Goal: Task Accomplishment & Management: Manage account settings

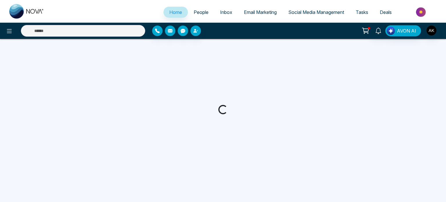
select select "*"
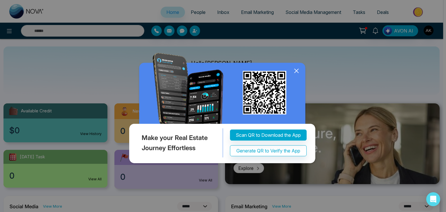
click at [297, 71] on icon at bounding box center [297, 71] width 4 height 4
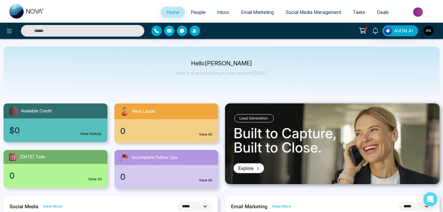
click at [201, 10] on span "People" at bounding box center [198, 12] width 15 height 6
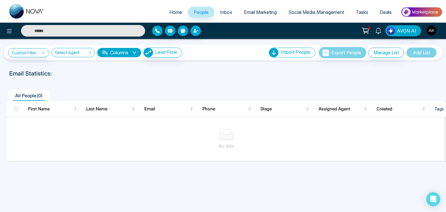
click at [251, 9] on link "Email Marketing" at bounding box center [260, 12] width 44 height 11
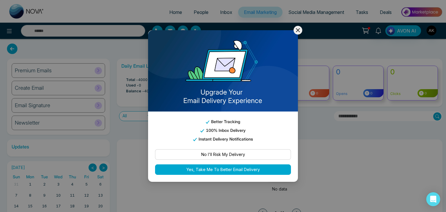
click at [301, 28] on icon at bounding box center [298, 30] width 7 height 7
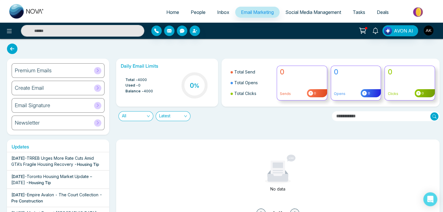
click at [272, 134] on div "Daily Email Limits Total - 4000 Used - 0 Balance - 4000 0 % Total Send Total Op…" at bounding box center [276, 97] width 327 height 76
click at [191, 12] on span "People" at bounding box center [198, 12] width 15 height 6
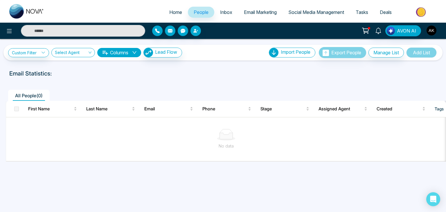
click at [432, 34] on img "button" at bounding box center [432, 31] width 10 height 10
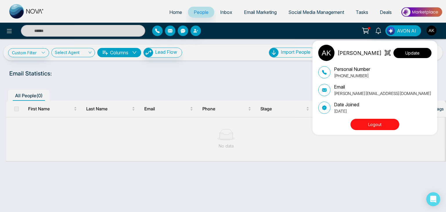
click at [411, 53] on button "Update" at bounding box center [413, 53] width 38 height 10
select select "***"
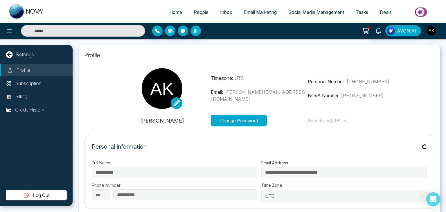
type input "**********"
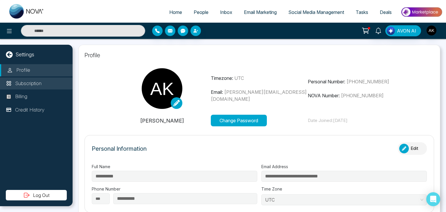
click at [33, 82] on p "Subscription" at bounding box center [28, 84] width 26 height 8
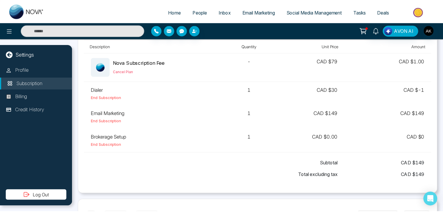
scroll to position [31, 0]
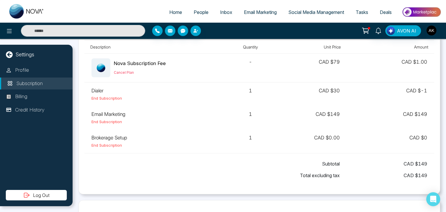
click at [419, 114] on td "CAD $ 149" at bounding box center [390, 118] width 87 height 24
click at [367, 33] on icon at bounding box center [366, 31] width 8 height 8
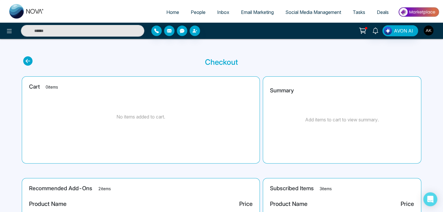
click at [428, 33] on img "button" at bounding box center [429, 31] width 10 height 10
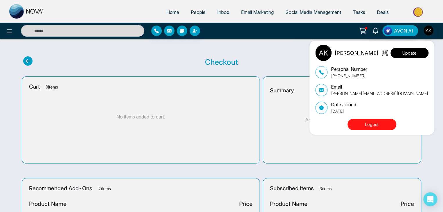
click at [412, 58] on button "Update" at bounding box center [410, 53] width 38 height 10
select select
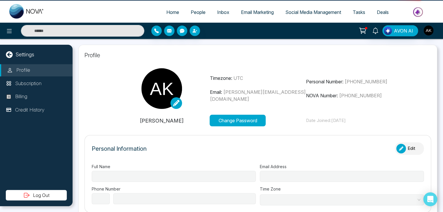
type input "**********"
select select "***"
type input "**********"
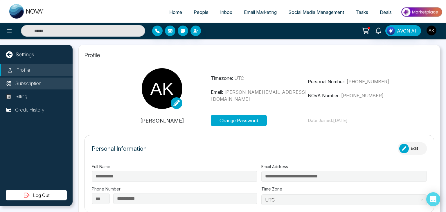
type input "**********"
click at [29, 80] on p "Subscription" at bounding box center [28, 84] width 26 height 8
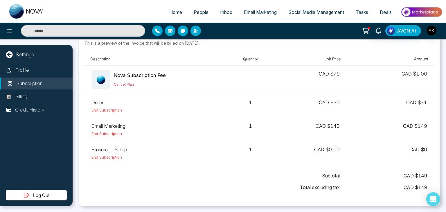
scroll to position [16, 0]
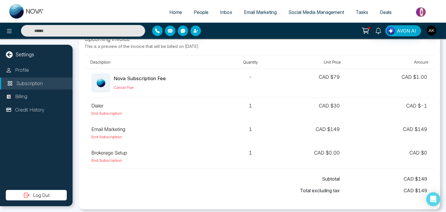
click at [422, 107] on td "CAD $ -1" at bounding box center [390, 109] width 87 height 24
click at [384, 180] on span "CAD $ 149" at bounding box center [383, 178] width 87 height 7
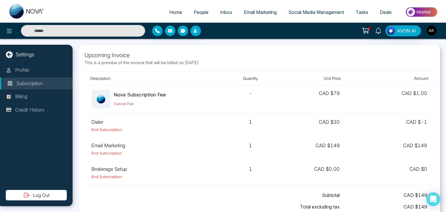
click at [431, 26] on img "button" at bounding box center [432, 31] width 10 height 10
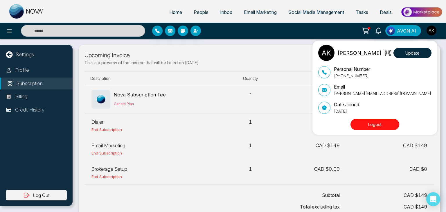
click at [354, 94] on p "[PERSON_NAME][EMAIL_ADDRESS][DOMAIN_NAME]" at bounding box center [382, 93] width 97 height 6
click at [207, 78] on div "[PERSON_NAME] Update Personal Number [PHONE_NUMBER] Email [PERSON_NAME][EMAIL_A…" at bounding box center [223, 106] width 446 height 212
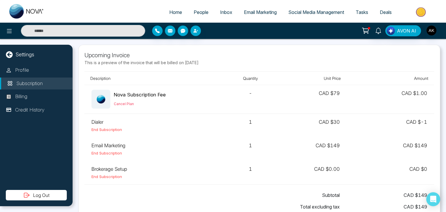
click at [419, 122] on td "CAD $ -1" at bounding box center [390, 126] width 87 height 24
click at [359, 82] on th "Amount" at bounding box center [390, 78] width 87 height 13
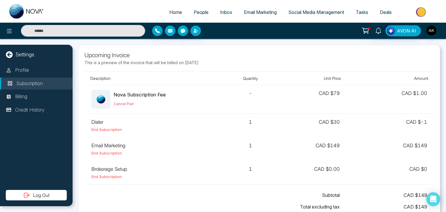
click at [368, 115] on td "CAD $ -1" at bounding box center [390, 126] width 87 height 24
click at [421, 123] on td "CAD $ -1" at bounding box center [390, 126] width 87 height 24
click at [97, 120] on td "Dialer End Subscription" at bounding box center [155, 126] width 140 height 24
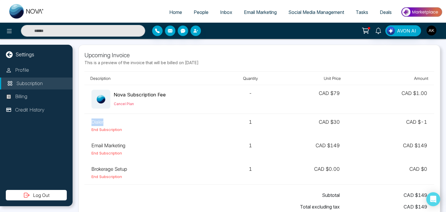
click at [97, 120] on td "Dialer End Subscription" at bounding box center [155, 126] width 140 height 24
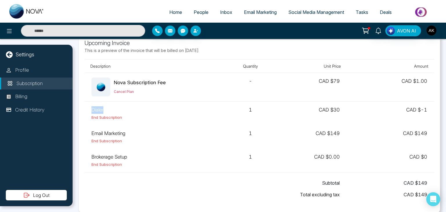
scroll to position [12, 0]
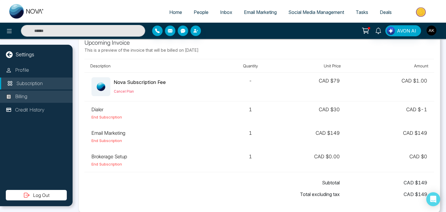
click at [27, 96] on p "Billing" at bounding box center [21, 97] width 12 height 8
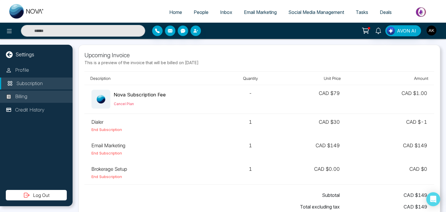
click at [27, 96] on p "Billing" at bounding box center [21, 97] width 12 height 8
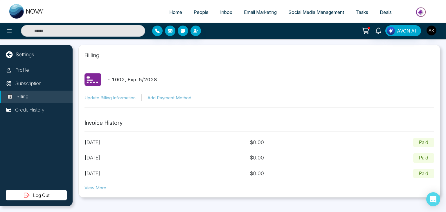
click at [90, 191] on button "View More" at bounding box center [96, 188] width 22 height 7
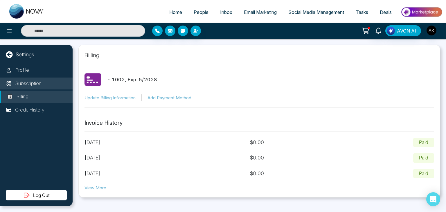
click at [39, 82] on p "Subscription" at bounding box center [28, 84] width 26 height 8
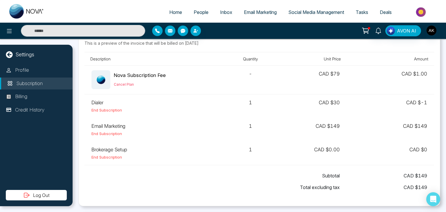
scroll to position [21, 0]
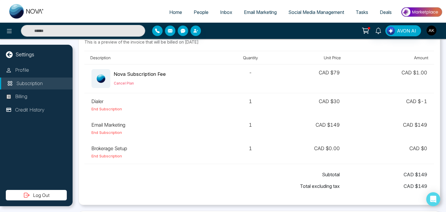
click at [250, 149] on td "1" at bounding box center [251, 152] width 53 height 24
click at [248, 149] on td "1" at bounding box center [251, 152] width 53 height 24
click at [250, 150] on td "1" at bounding box center [251, 152] width 53 height 24
drag, startPoint x: 249, startPoint y: 149, endPoint x: 252, endPoint y: 149, distance: 3.5
click at [250, 147] on td "1" at bounding box center [251, 152] width 53 height 24
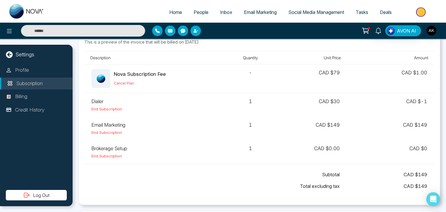
click at [250, 147] on td "1" at bounding box center [251, 152] width 53 height 24
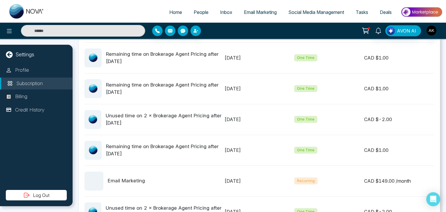
scroll to position [238, 0]
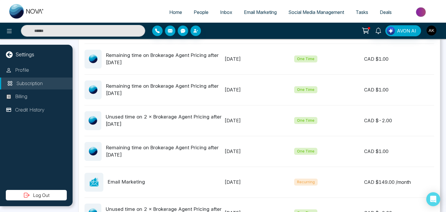
drag, startPoint x: 104, startPoint y: 146, endPoint x: 275, endPoint y: 157, distance: 171.5
click at [275, 157] on div "Remaining time on Brokerage Agent Pricing after [DATE] [DATE] One Time CAD $ 1.…" at bounding box center [260, 151] width 350 height 31
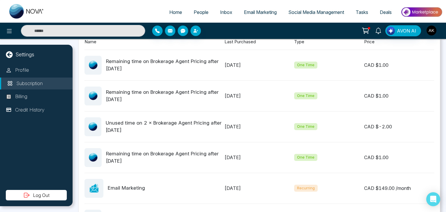
scroll to position [211, 0]
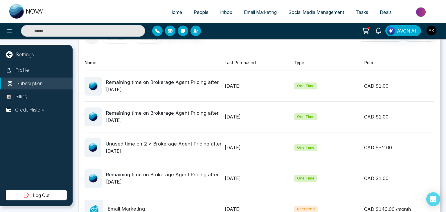
click at [236, 175] on div "[DATE]" at bounding box center [260, 178] width 70 height 7
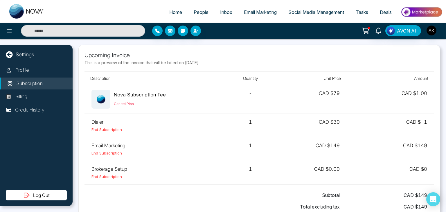
click at [202, 63] on p "This is a preview of the invoice that will be billed on [DATE]" at bounding box center [260, 63] width 350 height 6
click at [251, 54] on p "Upcoming Invoice" at bounding box center [260, 55] width 350 height 9
click at [247, 59] on p "Upcoming Invoice" at bounding box center [260, 55] width 350 height 9
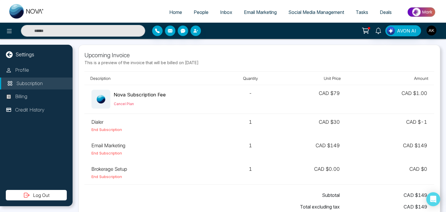
click at [247, 59] on p "Upcoming Invoice" at bounding box center [260, 55] width 350 height 9
click at [219, 63] on p "This is a preview of the invoice that will be billed on [DATE]" at bounding box center [260, 63] width 350 height 6
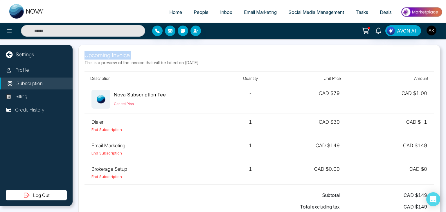
click at [219, 63] on p "This is a preview of the invoice that will be billed on [DATE]" at bounding box center [260, 63] width 350 height 6
click at [278, 42] on div "Upcoming Invoice This is a preview of the invoice that will be billed on [DATE]…" at bounding box center [260, 125] width 374 height 173
click at [429, 33] on img "button" at bounding box center [432, 31] width 10 height 10
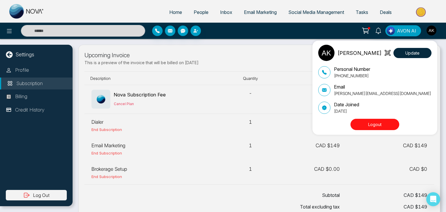
click at [285, 40] on div "[PERSON_NAME] Update Personal Number [PHONE_NUMBER] Email [PERSON_NAME][EMAIL_A…" at bounding box center [223, 106] width 446 height 212
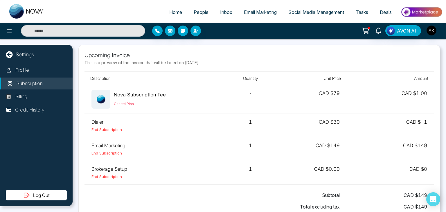
click at [274, 58] on p "Upcoming Invoice" at bounding box center [260, 55] width 350 height 9
click at [200, 62] on p "This is a preview of the invoice that will be billed on [DATE]" at bounding box center [260, 63] width 350 height 6
click at [251, 60] on p "This is a preview of the invoice that will be billed on [DATE]" at bounding box center [260, 63] width 350 height 6
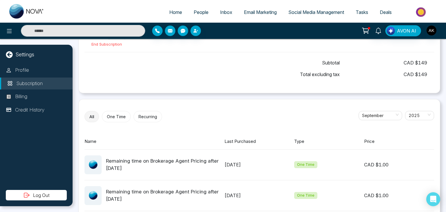
scroll to position [133, 0]
click at [244, 165] on div "[DATE]" at bounding box center [260, 164] width 70 height 7
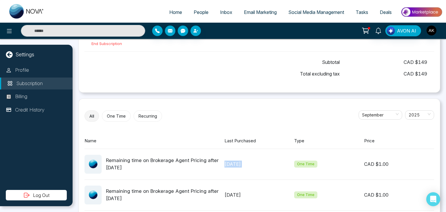
scroll to position [0, 0]
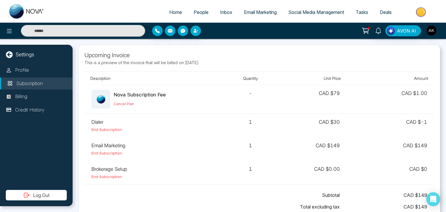
click at [356, 51] on p "Upcoming Invoice" at bounding box center [260, 55] width 350 height 9
drag, startPoint x: 200, startPoint y: 62, endPoint x: 228, endPoint y: 67, distance: 28.9
click at [228, 67] on div "Upcoming Invoice This is a preview of the invoice that will be billed on [DATE]" at bounding box center [260, 60] width 350 height 18
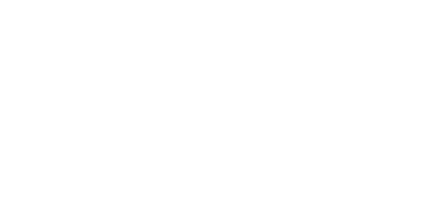
select select "*"
